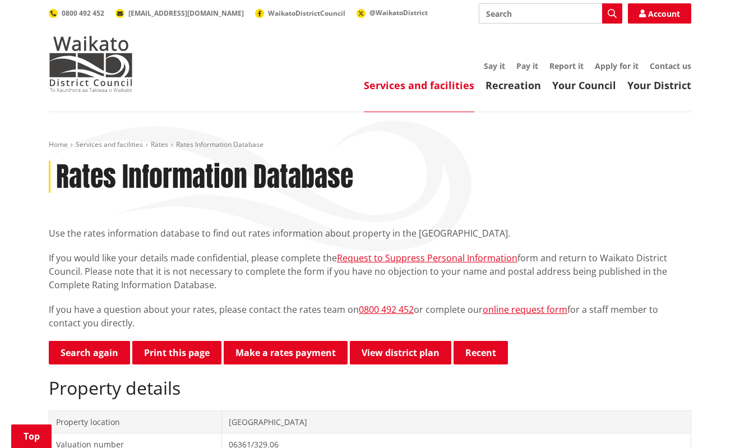
scroll to position [237, 0]
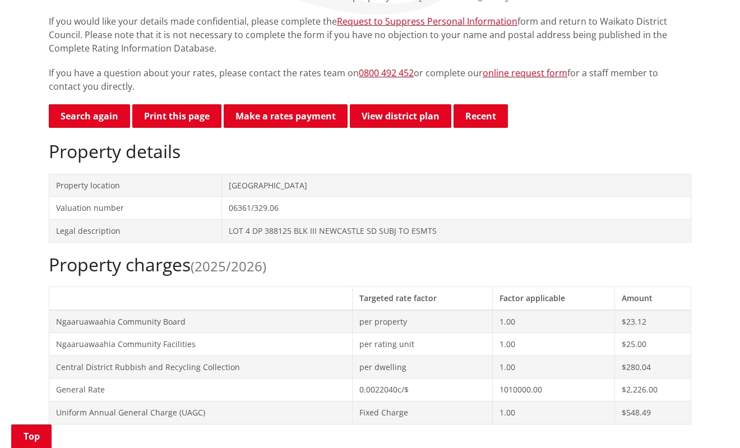
click at [261, 194] on td "[GEOGRAPHIC_DATA]" at bounding box center [456, 185] width 469 height 23
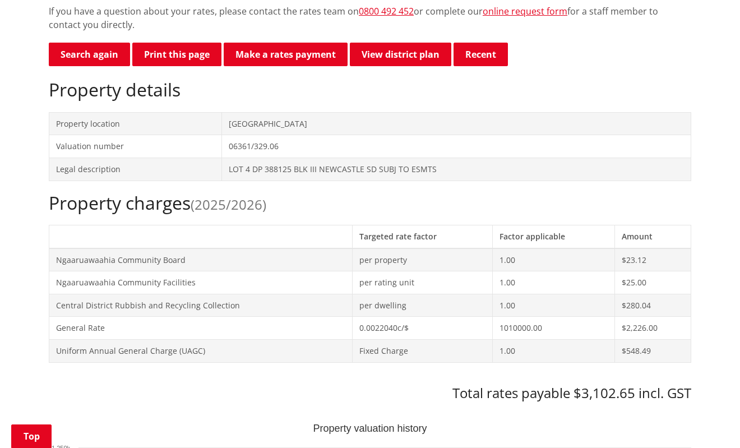
scroll to position [61, 0]
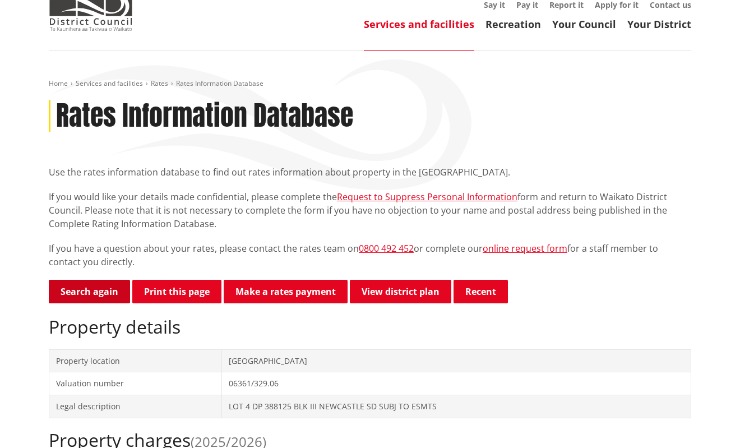
click at [84, 288] on link "Search again" at bounding box center [89, 292] width 81 height 24
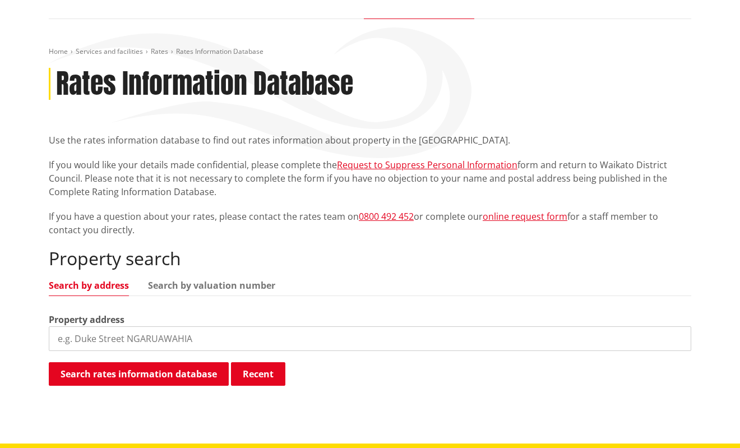
scroll to position [177, 0]
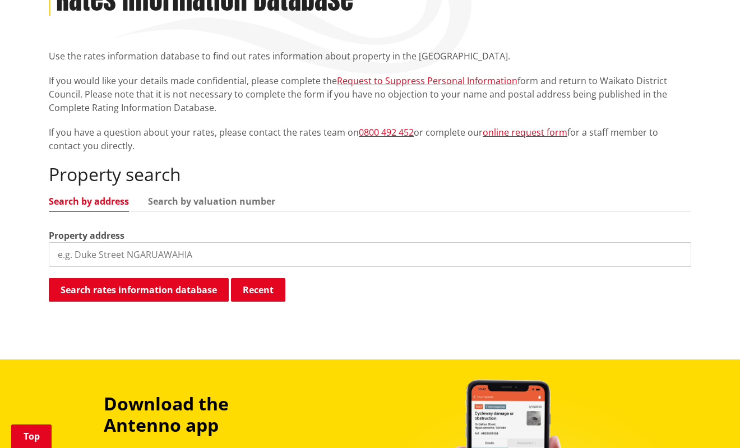
click at [102, 252] on input "search" at bounding box center [370, 254] width 642 height 25
paste input "[STREET_ADDRESS][PERSON_NAME][PERSON_NAME]"
drag, startPoint x: 115, startPoint y: 256, endPoint x: 152, endPoint y: 255, distance: 37.0
click at [152, 255] on input "[STREET_ADDRESS][PERSON_NAME][PERSON_NAME]" at bounding box center [370, 254] width 642 height 25
type input "[STREET_ADDRESS][PERSON_NAME]"
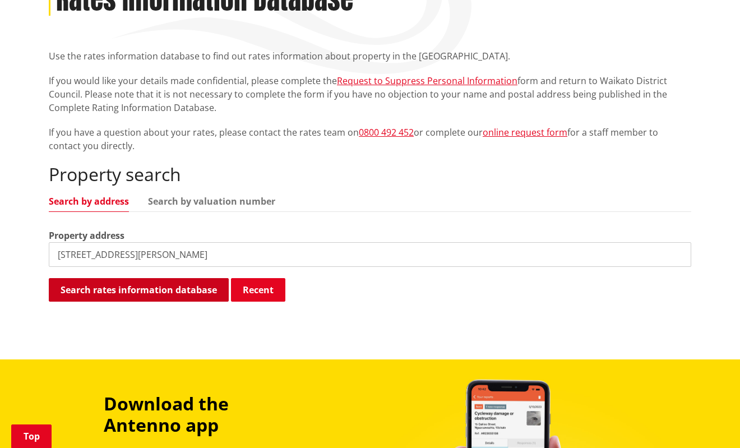
click at [188, 290] on button "Search rates information database" at bounding box center [139, 290] width 180 height 24
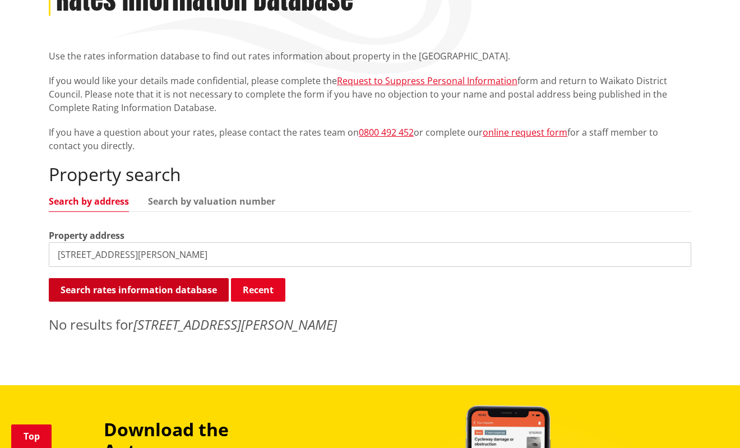
click at [186, 286] on button "Search rates information database" at bounding box center [139, 290] width 180 height 24
